Goal: Book appointment/travel/reservation

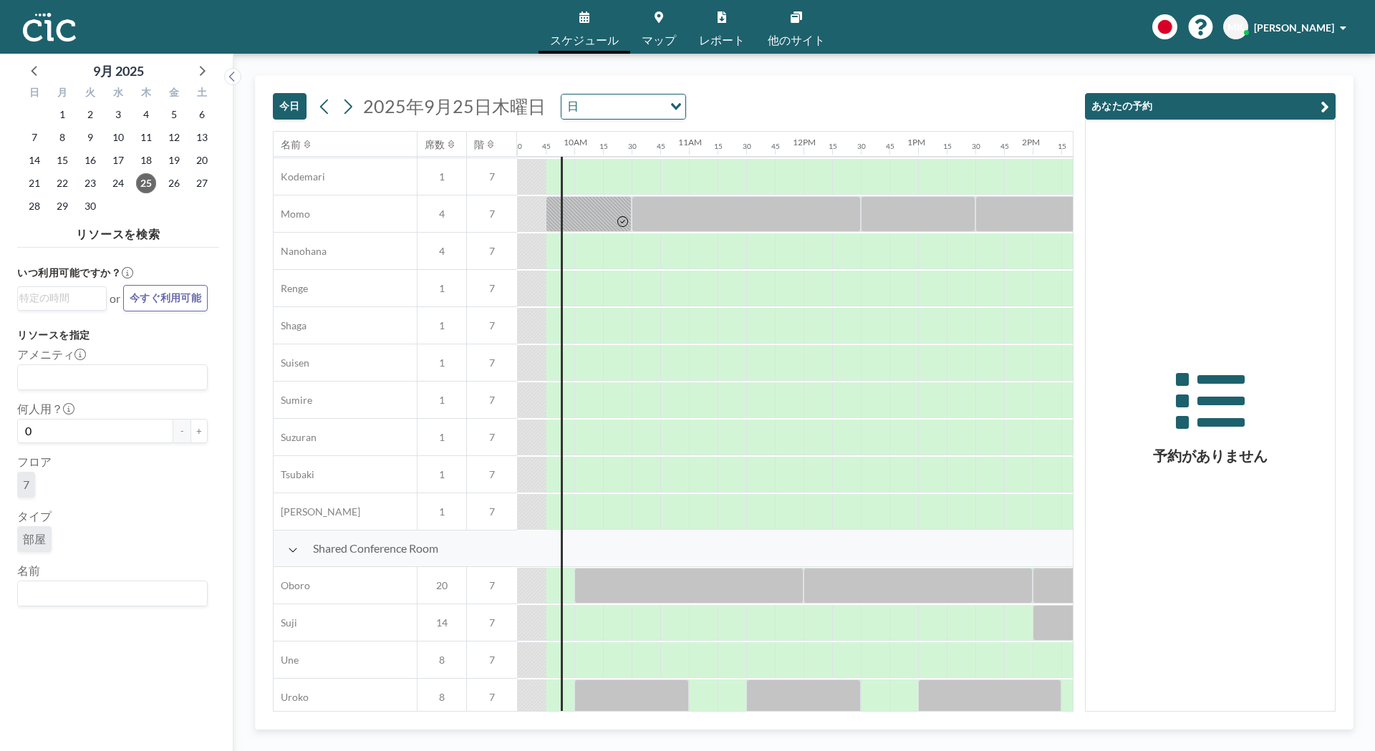
scroll to position [665, 1088]
click at [714, 405] on div at bounding box center [703, 403] width 29 height 36
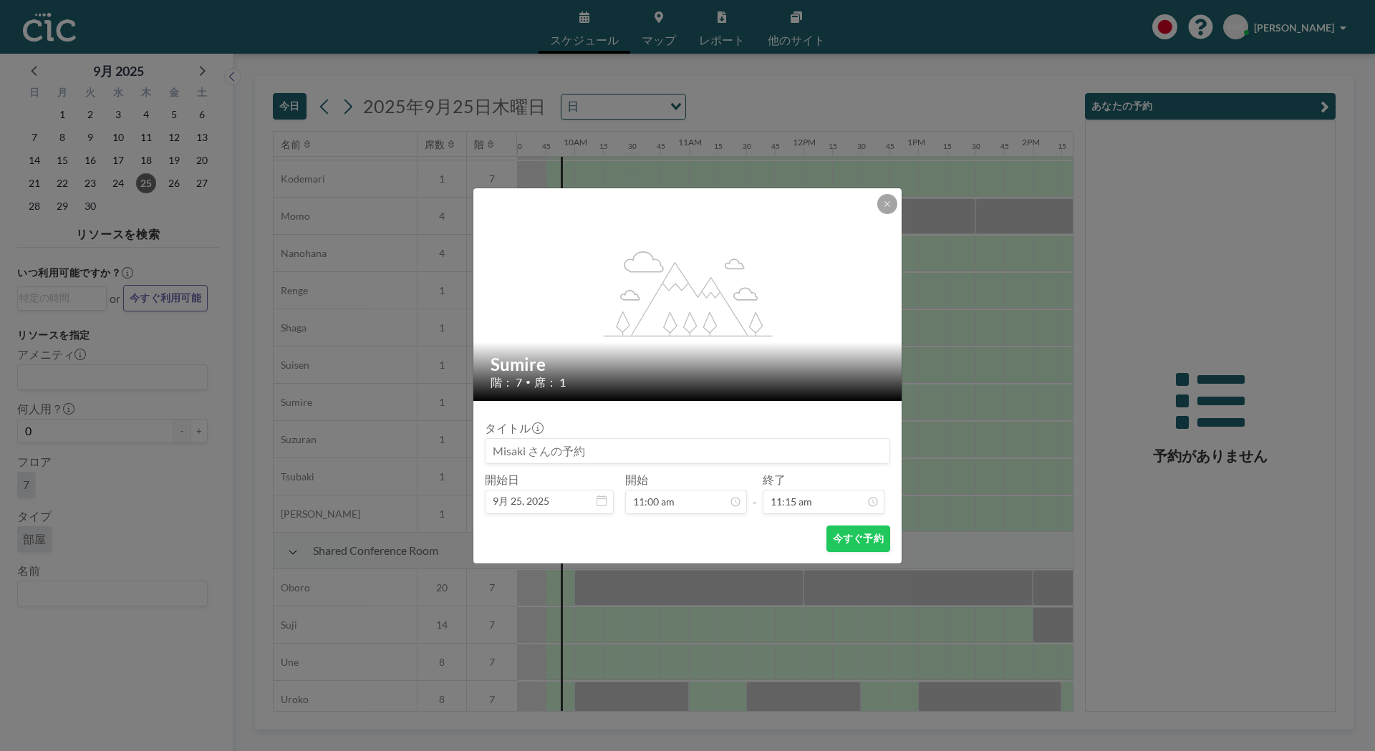
click at [714, 405] on form "タイトル 開始日 9月 25, [DATE] 開始 11:00 am - 終了 11:15 am 今すぐ予約" at bounding box center [687, 482] width 428 height 163
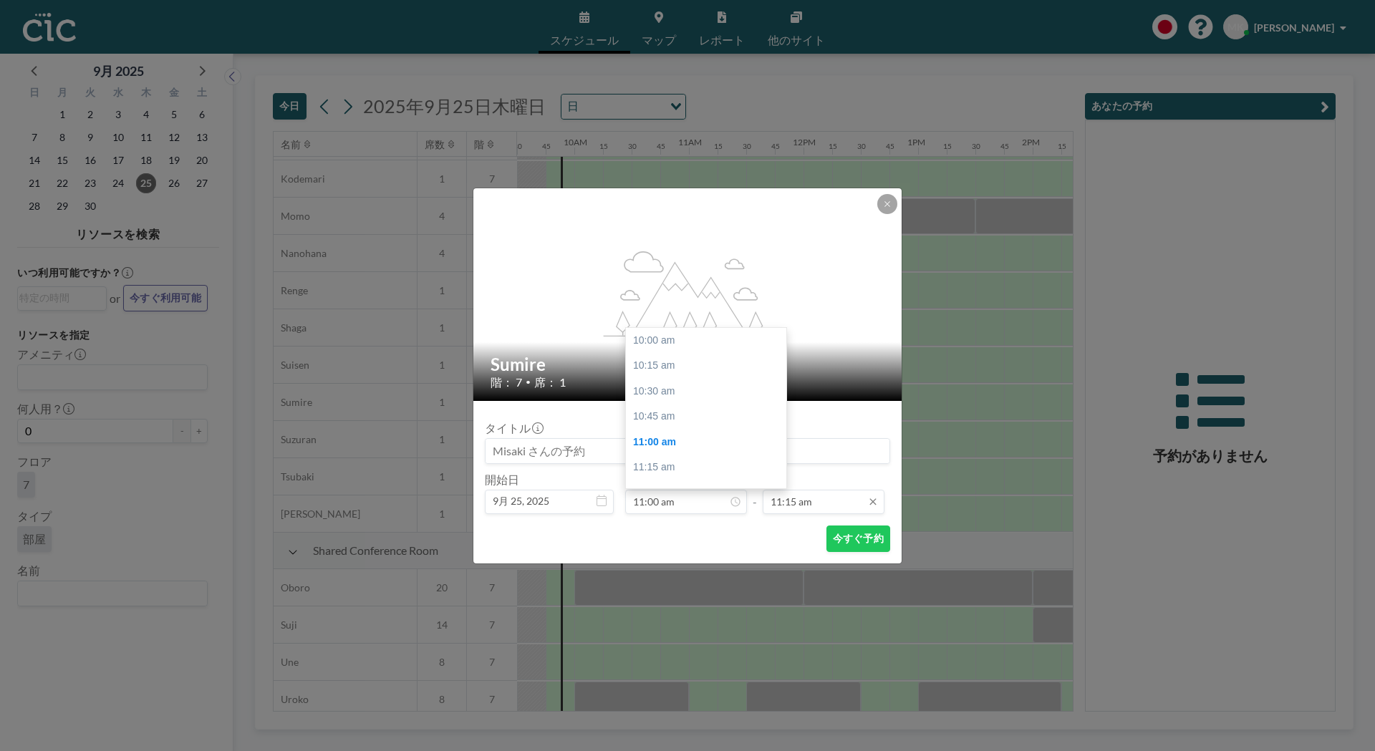
scroll to position [102, 0]
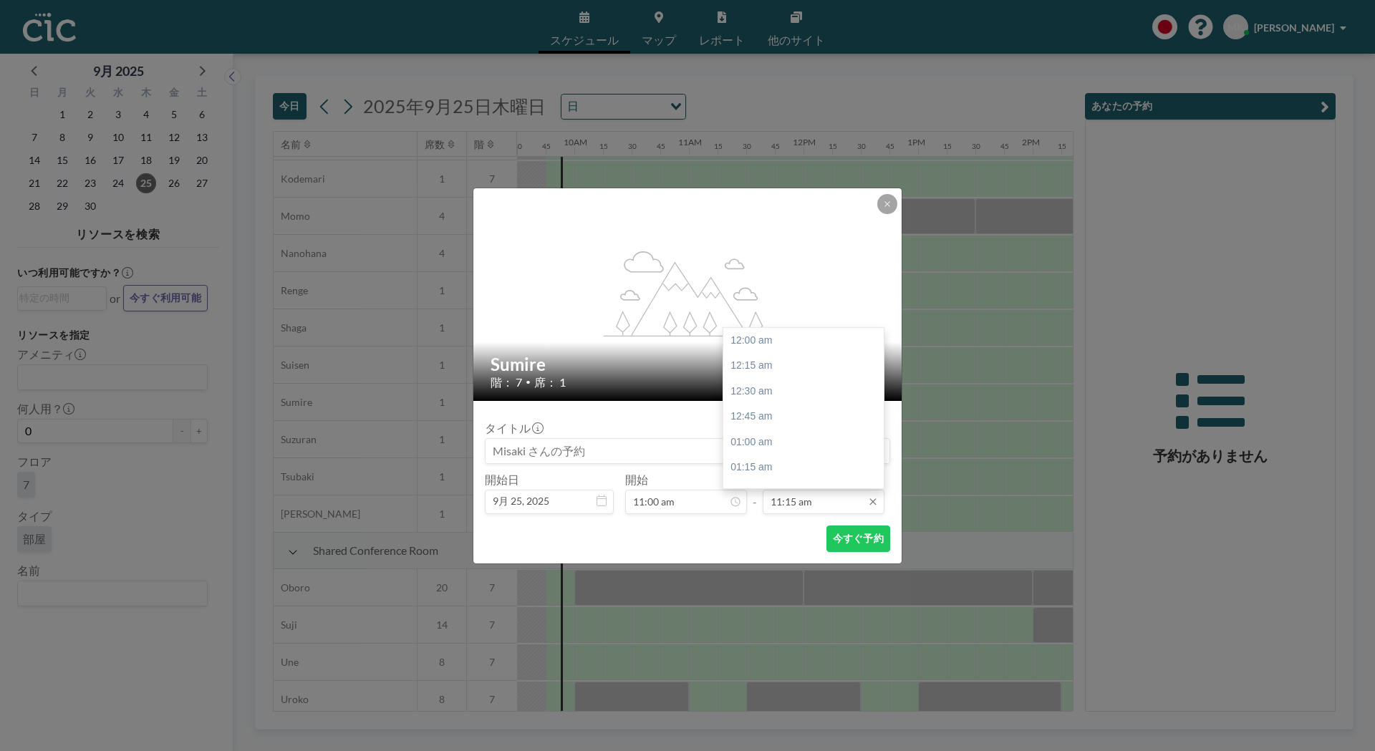
click at [843, 503] on input "11:15 am" at bounding box center [824, 502] width 122 height 24
click at [882, 425] on div "12:00 am 12:15 am 12:30 am 12:45 am 01:00 am 01:15 am 01:30 am 01:45 am 02:00 a…" at bounding box center [803, 408] width 160 height 160
drag, startPoint x: 880, startPoint y: 433, endPoint x: 881, endPoint y: 423, distance: 10.8
click at [881, 423] on div at bounding box center [880, 420] width 4 height 10
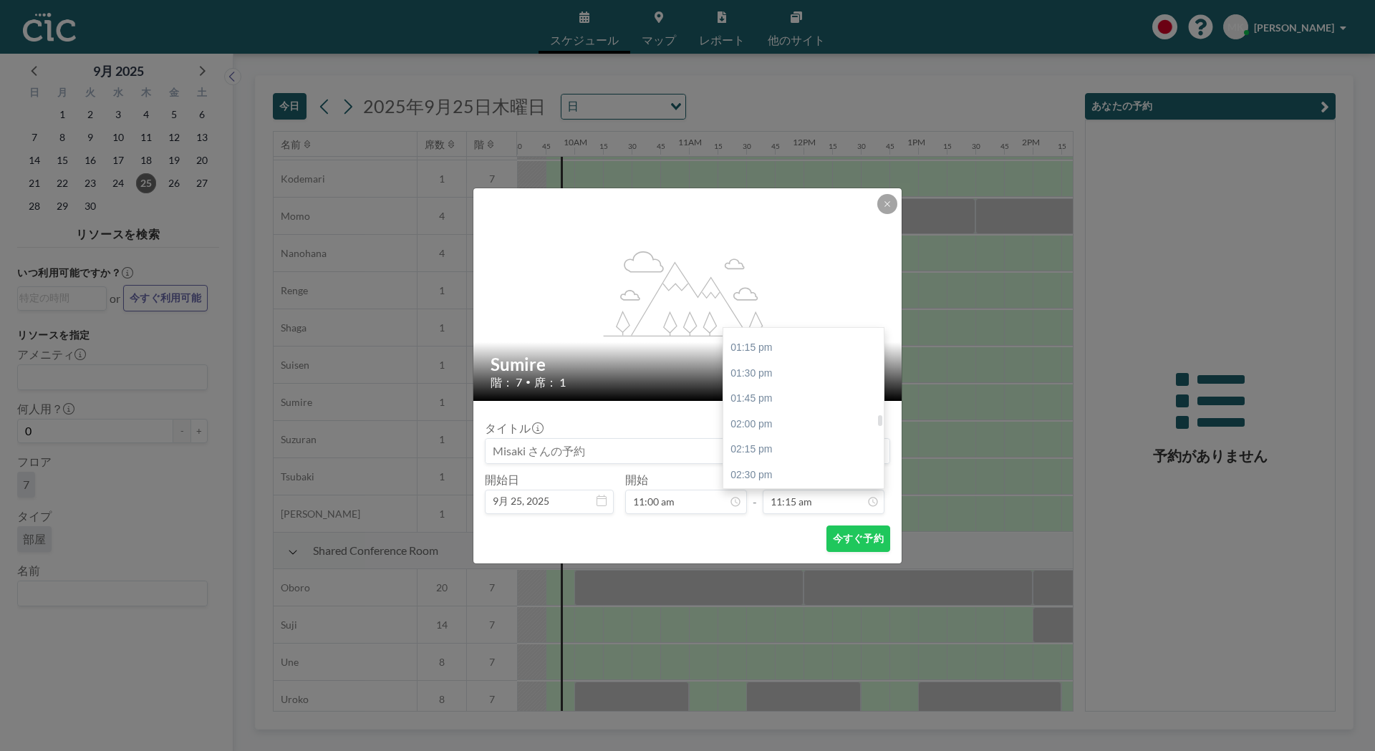
scroll to position [1333, 0]
click at [773, 432] on div "02:00 pm" at bounding box center [807, 436] width 168 height 26
drag, startPoint x: 881, startPoint y: 423, endPoint x: 881, endPoint y: 414, distance: 8.6
click at [881, 414] on div at bounding box center [880, 411] width 4 height 10
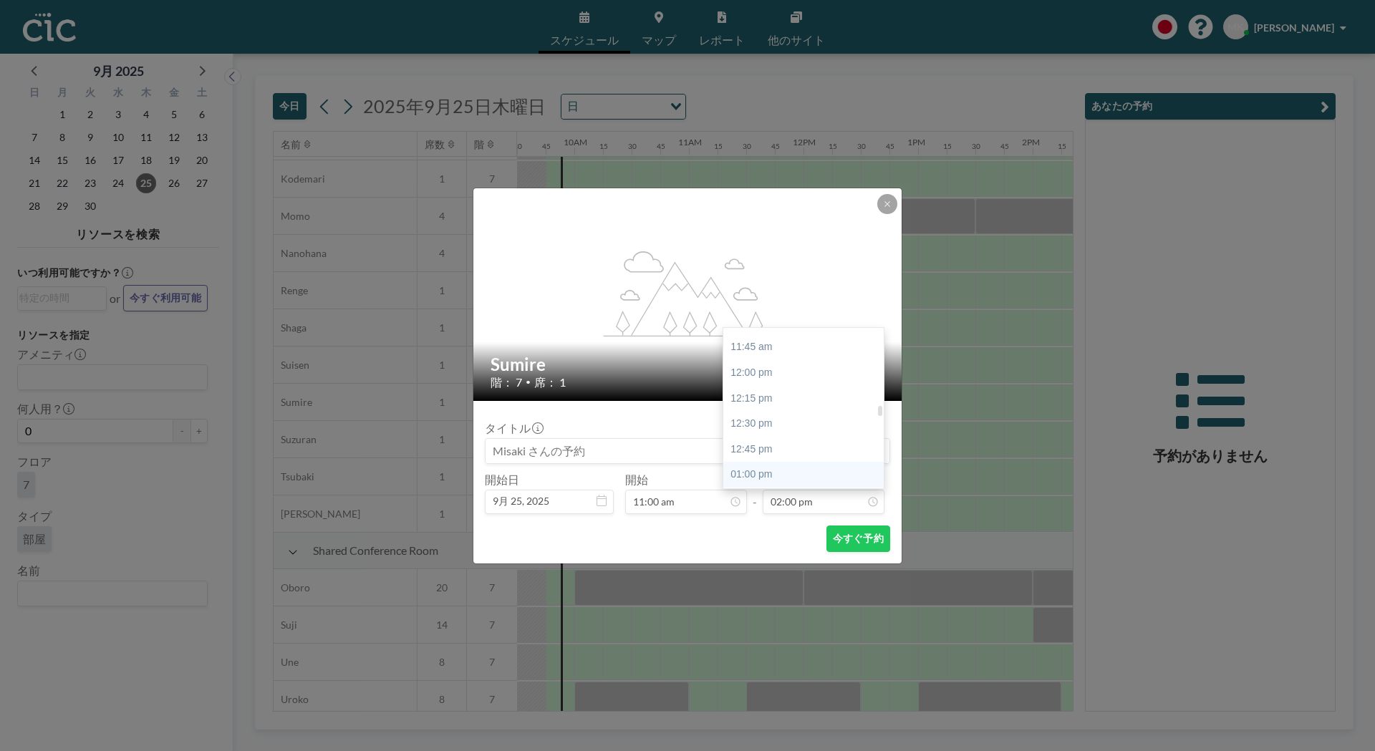
click at [747, 470] on div "01:00 pm" at bounding box center [807, 475] width 168 height 26
type input "01:00 pm"
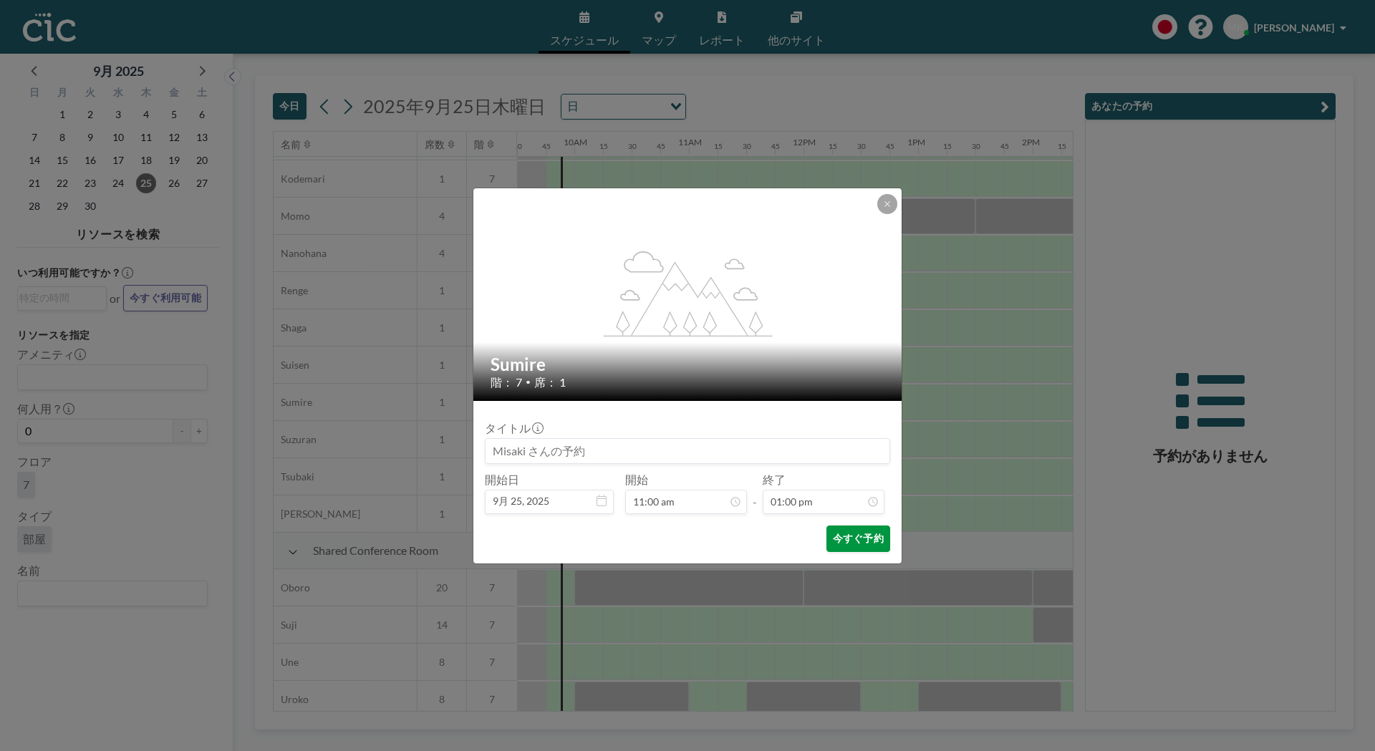
click at [863, 537] on button "今すぐ予約" at bounding box center [858, 539] width 64 height 26
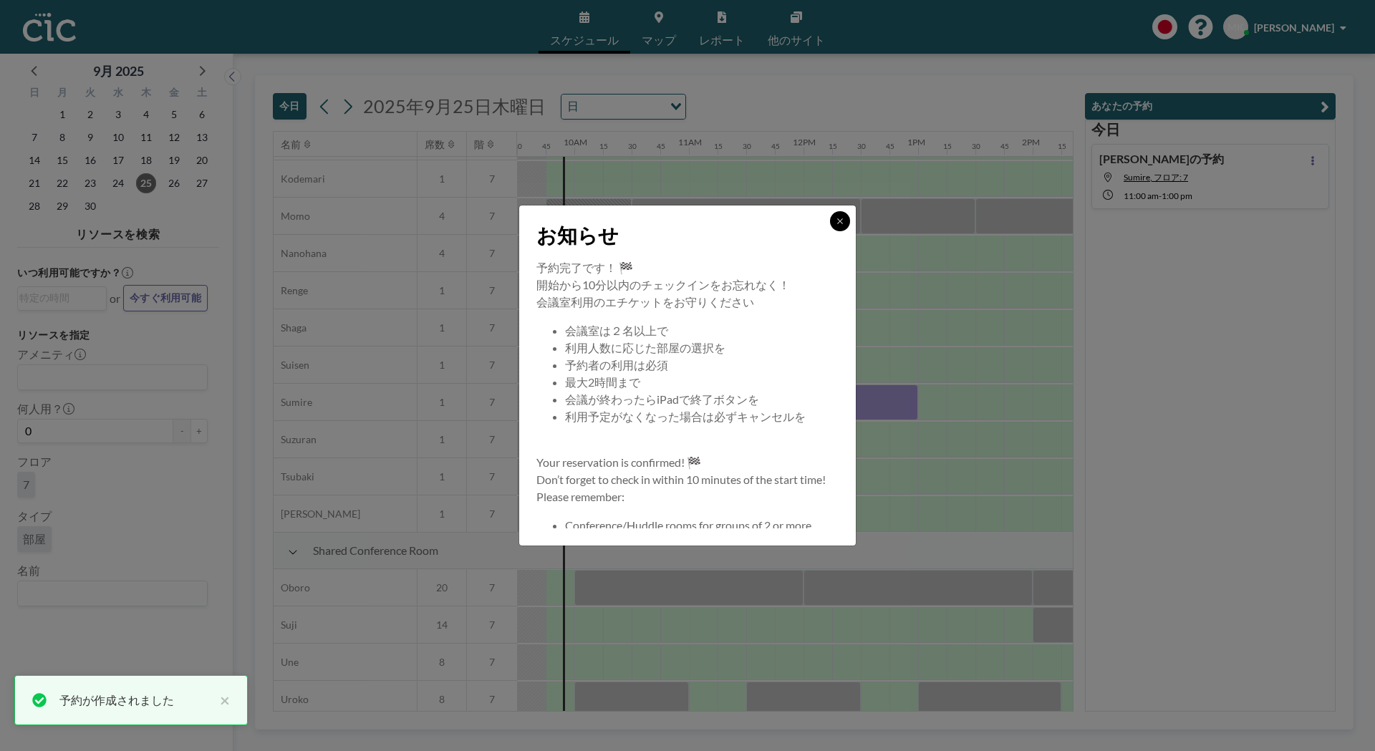
click at [836, 213] on button at bounding box center [840, 221] width 20 height 20
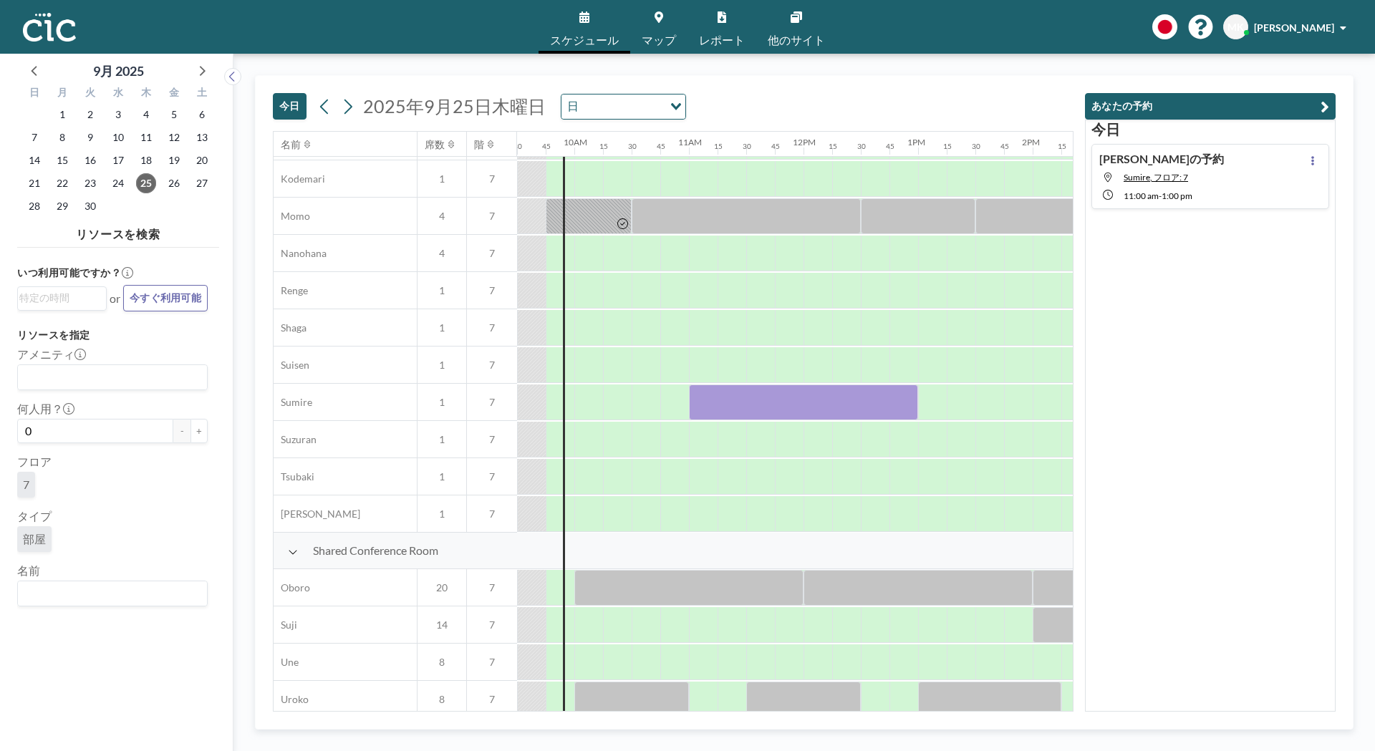
click at [646, 29] on link "マップ" at bounding box center [658, 27] width 57 height 54
